Goal: Transaction & Acquisition: Obtain resource

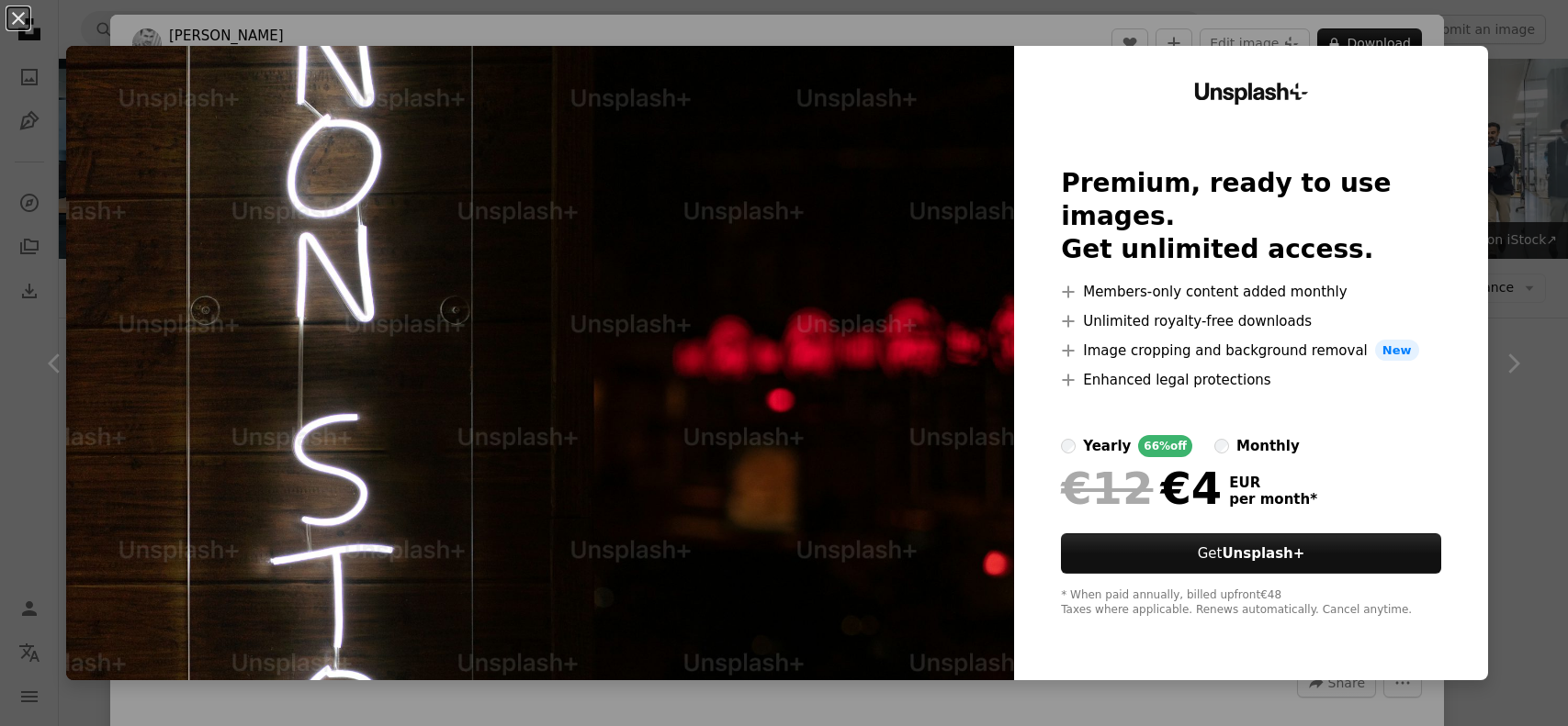
scroll to position [1010, 0]
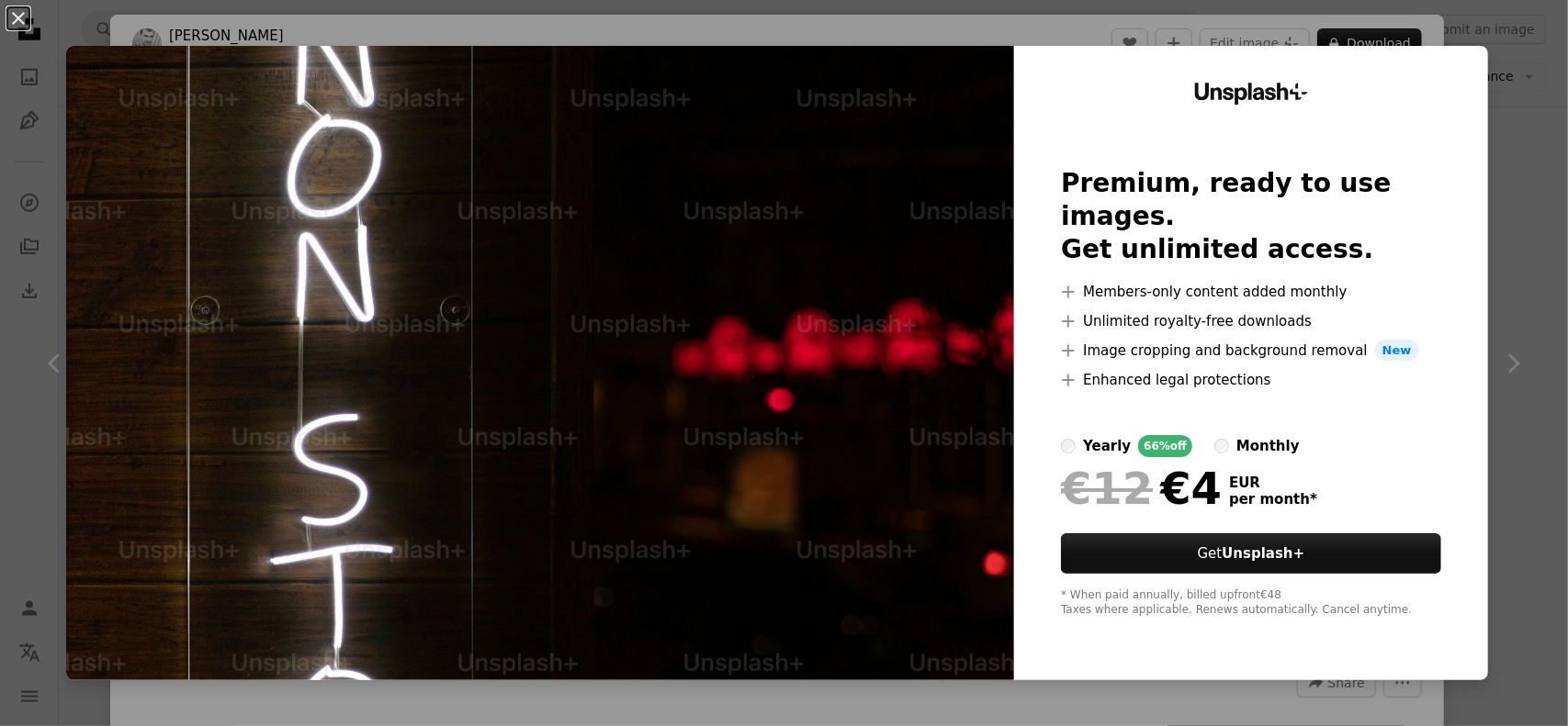
click at [1507, 361] on div "An X shape Unsplash+ Premium, ready to use images. Get unlimited access. A plus…" at bounding box center [784, 363] width 1568 height 726
click at [1523, 245] on div "An X shape Chevron left Chevron right [PERSON_NAME] For Unsplash+ A heart A plu…" at bounding box center [784, 363] width 1568 height 726
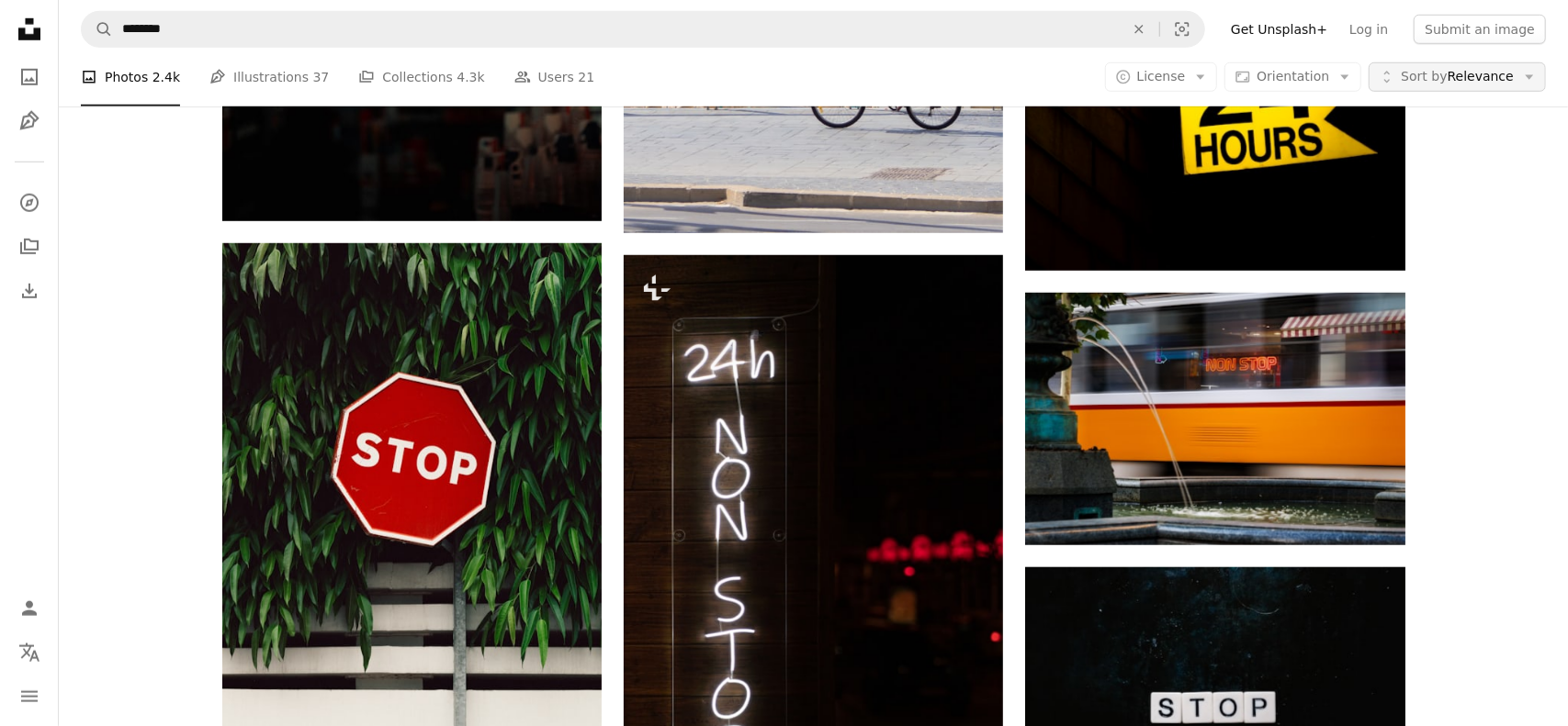
click at [1454, 81] on span "Sort by Relevance" at bounding box center [1457, 78] width 113 height 19
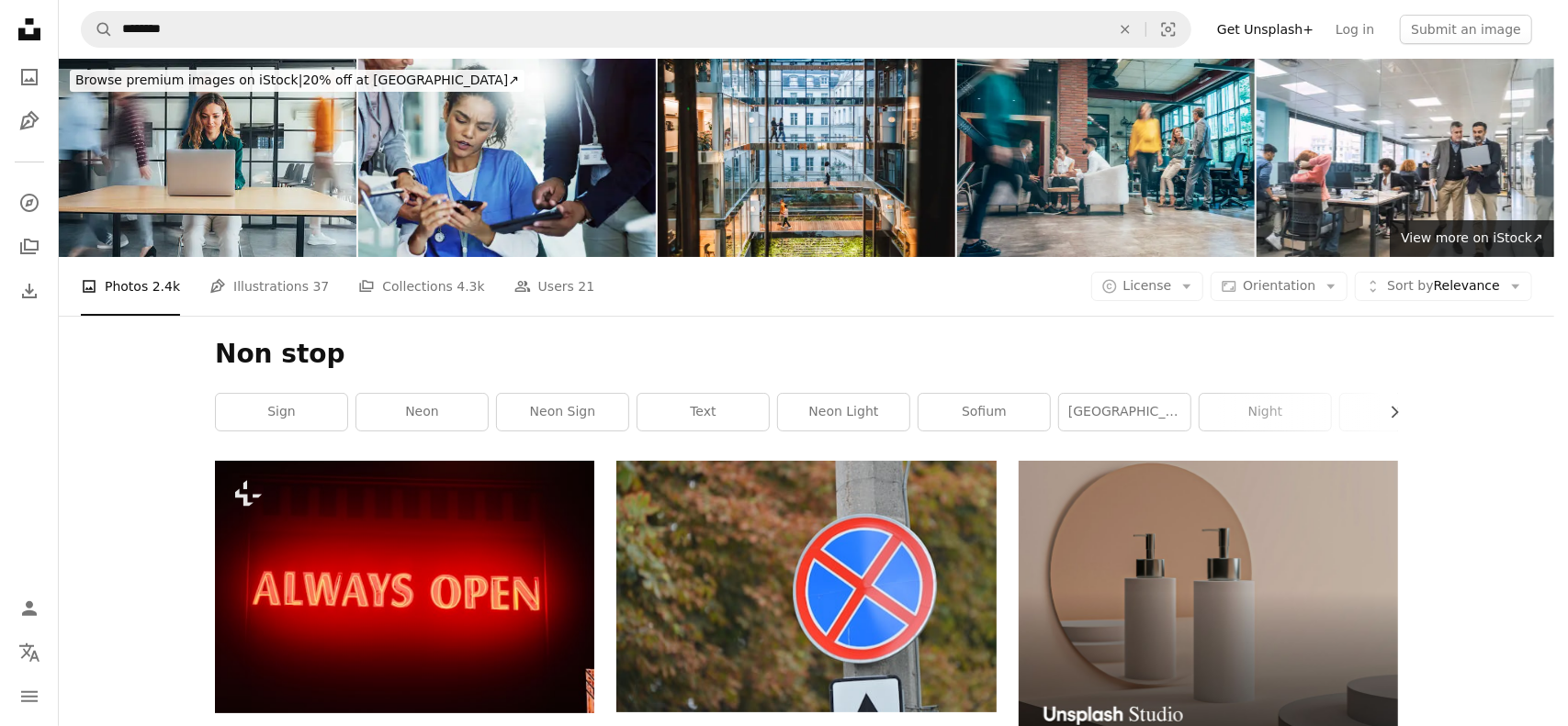
scroll to position [1010, 0]
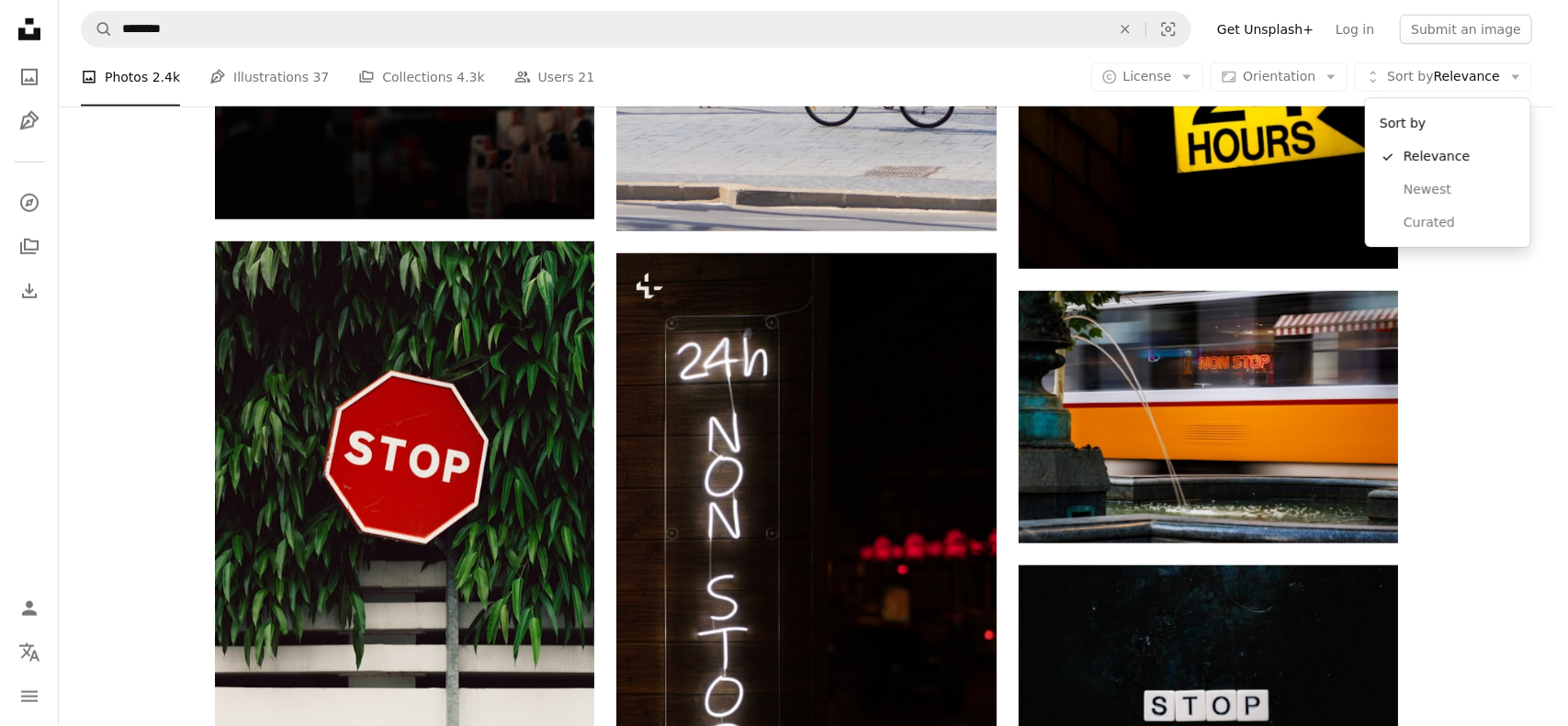
click at [1470, 393] on body "A X shape Unsplash uses cookies and similar technologies to secure our site, pr…" at bounding box center [777, 363] width 1555 height 726
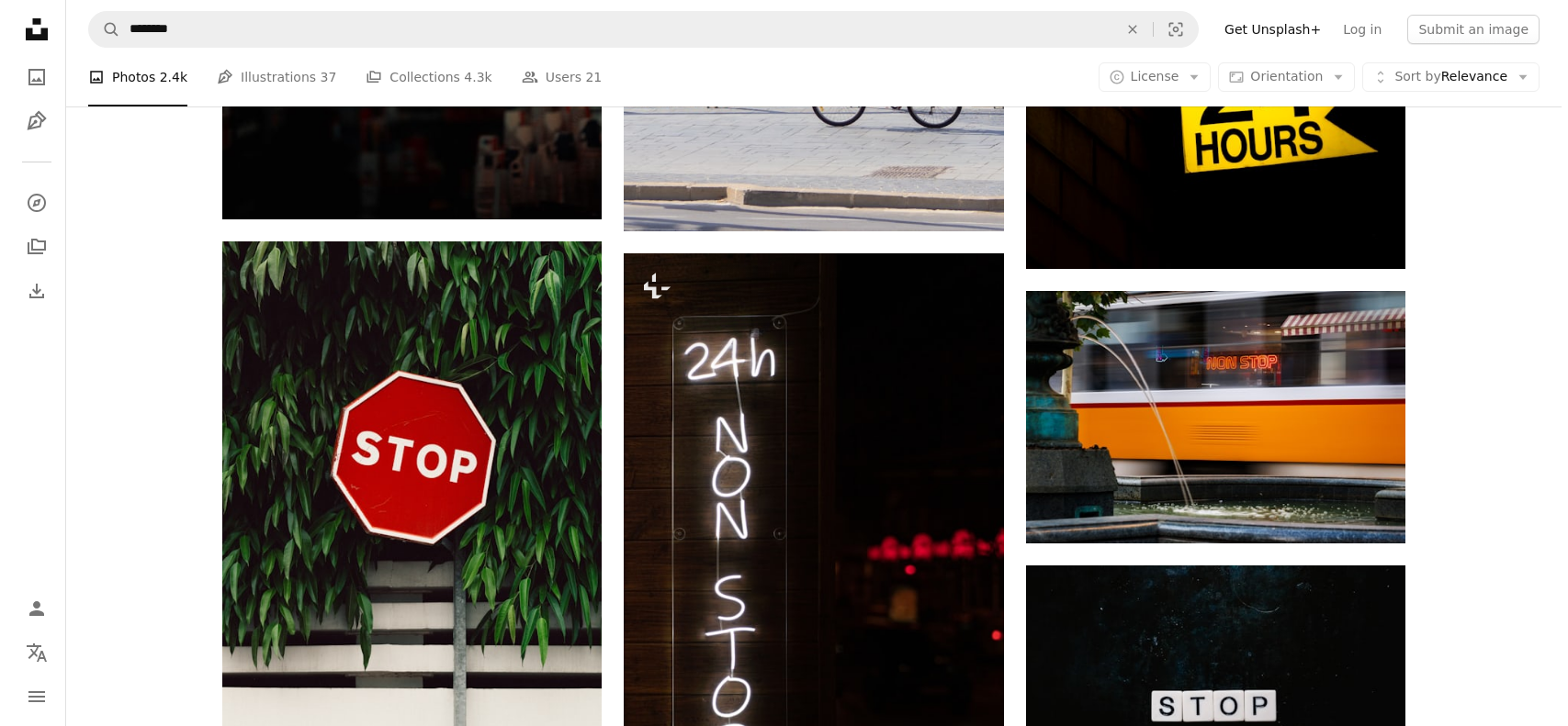
scroll to position [0, 0]
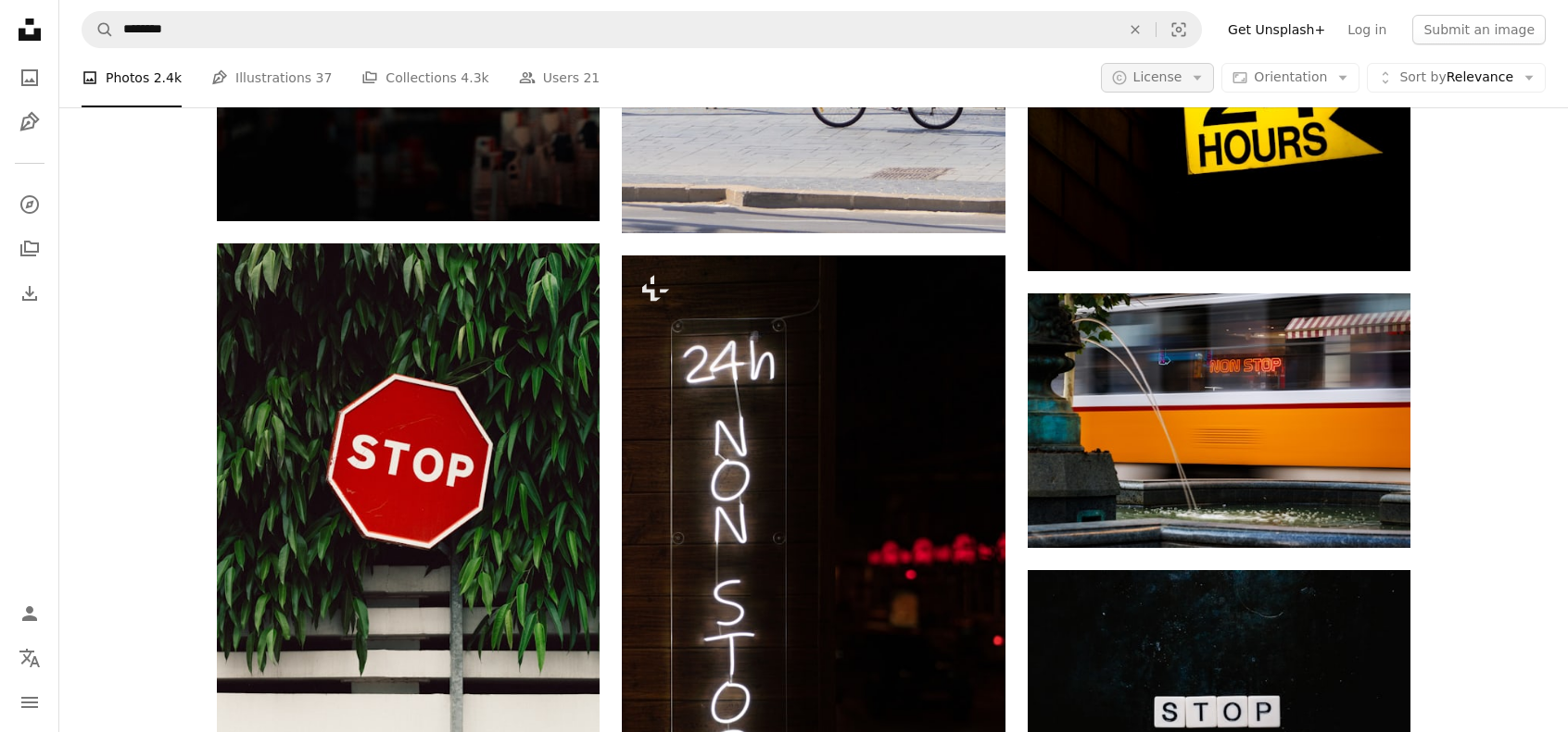
click at [1201, 90] on button "A copyright icon © License Arrow down" at bounding box center [1158, 77] width 114 height 29
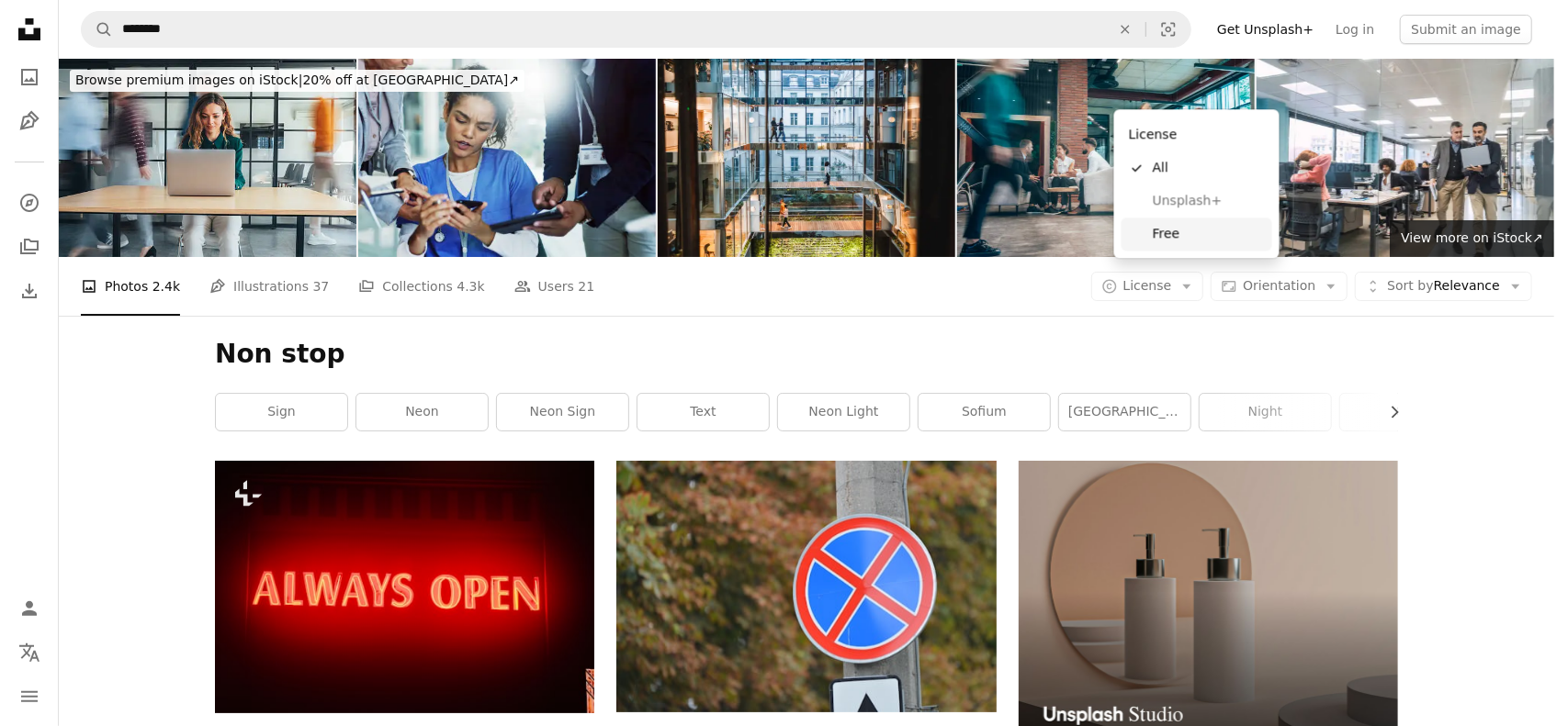
click at [1171, 234] on span "Free" at bounding box center [1209, 234] width 112 height 19
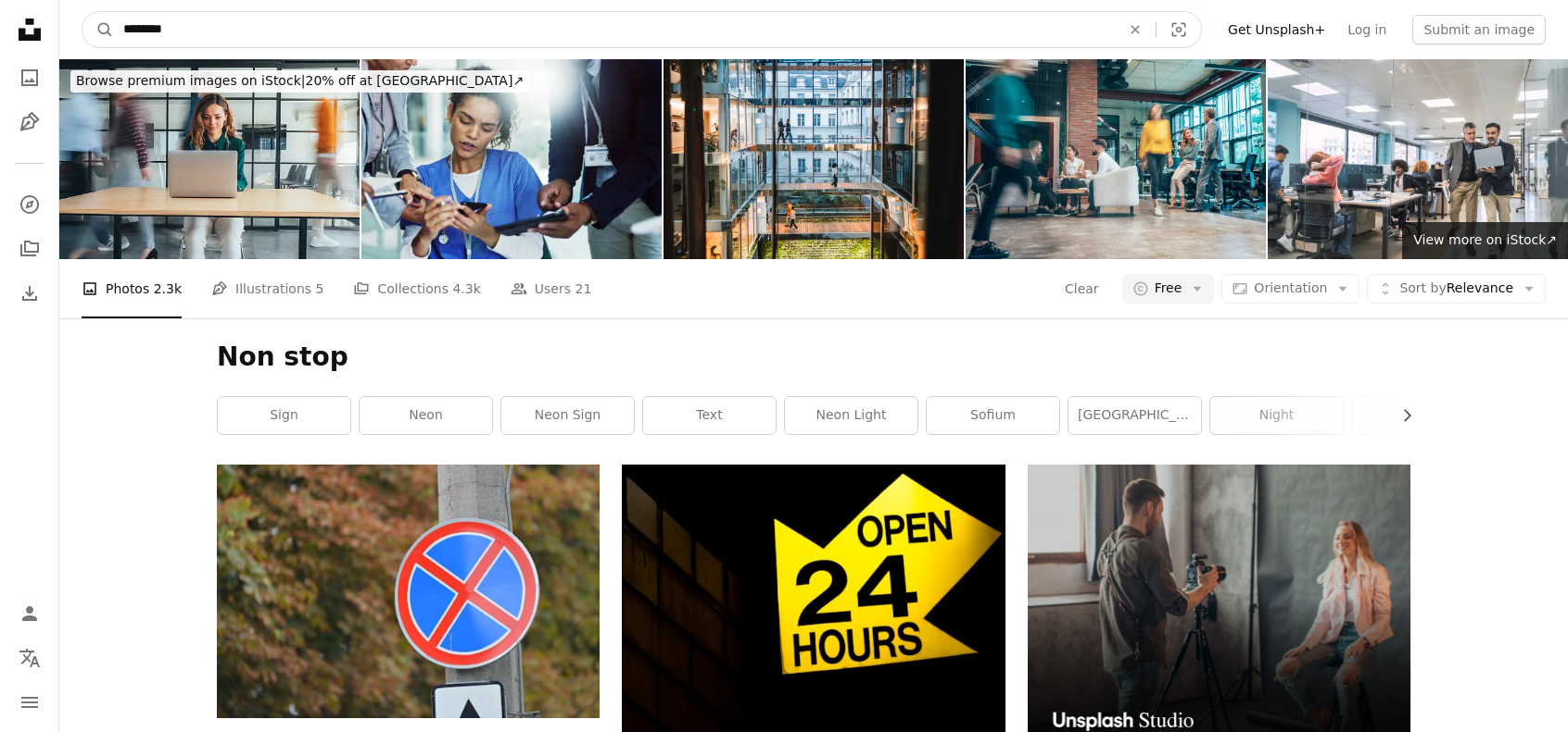
drag, startPoint x: 202, startPoint y: 34, endPoint x: 0, endPoint y: 26, distance: 202.2
